Goal: Transaction & Acquisition: Purchase product/service

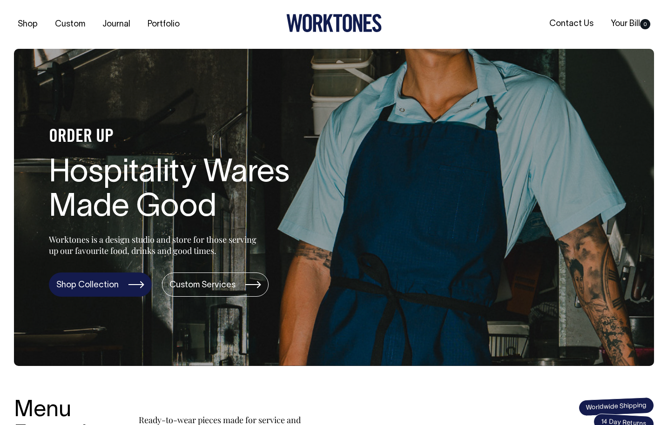
click at [137, 283] on link "Shop Collection" at bounding box center [100, 285] width 103 height 24
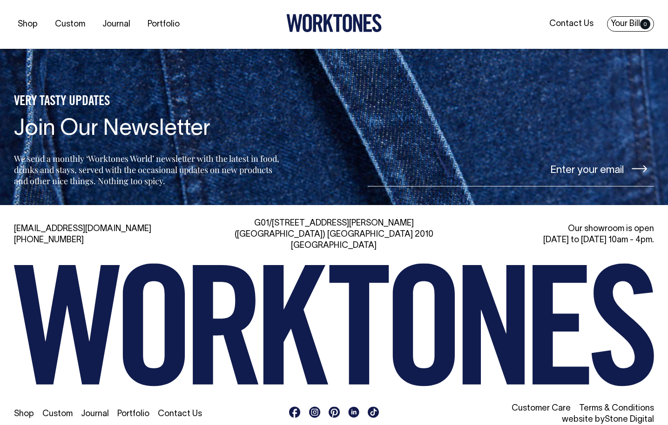
scroll to position [1891, 0]
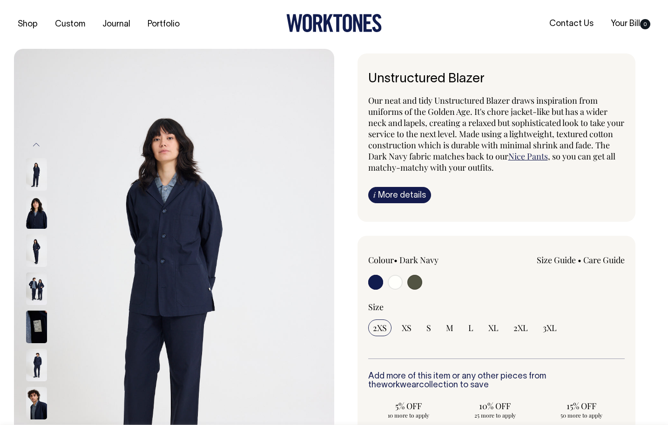
click at [400, 282] on input "radio" at bounding box center [395, 282] width 15 height 15
radio input "true"
radio input "false"
radio input "true"
select select "Off-White"
